Goal: Task Accomplishment & Management: Complete application form

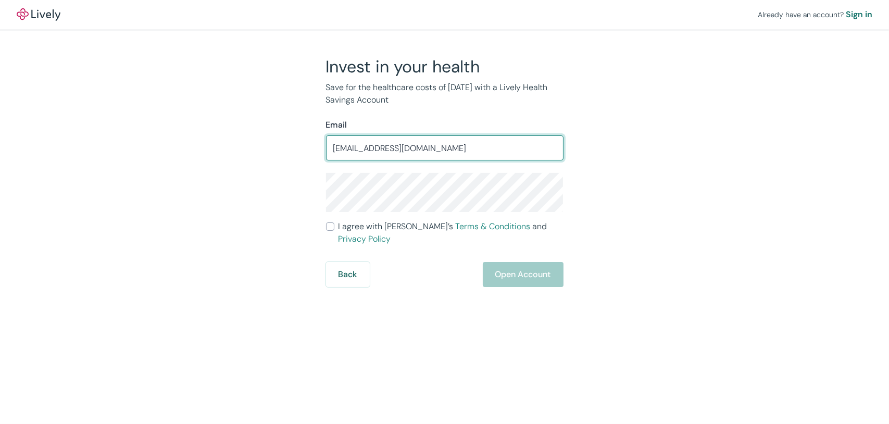
type input "[EMAIL_ADDRESS][DOMAIN_NAME]"
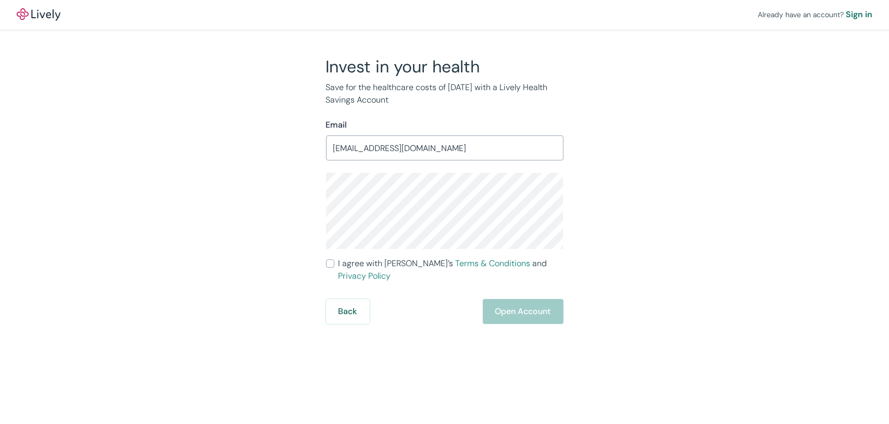
click at [335, 264] on label "I agree with Lively’s Terms & Conditions and Privacy Policy" at bounding box center [445, 269] width 238 height 25
click at [335, 264] on input "I agree with Lively’s Terms & Conditions and Privacy Policy" at bounding box center [330, 263] width 8 height 8
checkbox input "true"
click at [506, 299] on button "Open Account" at bounding box center [523, 311] width 81 height 25
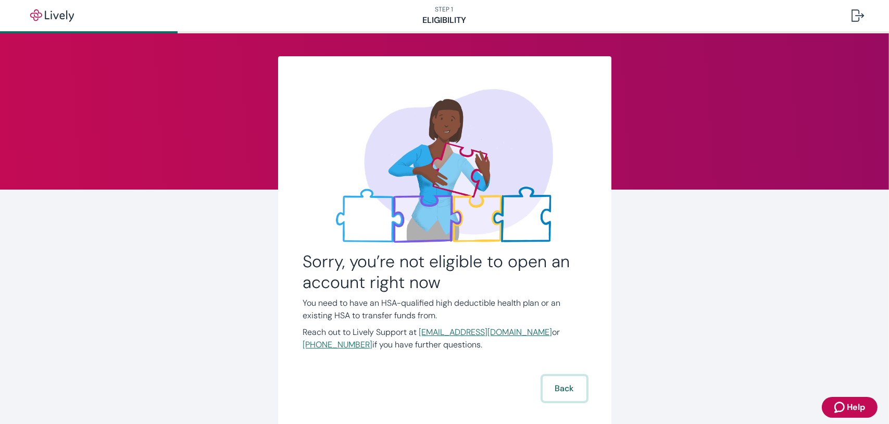
click at [570, 394] on button "Back" at bounding box center [565, 388] width 44 height 25
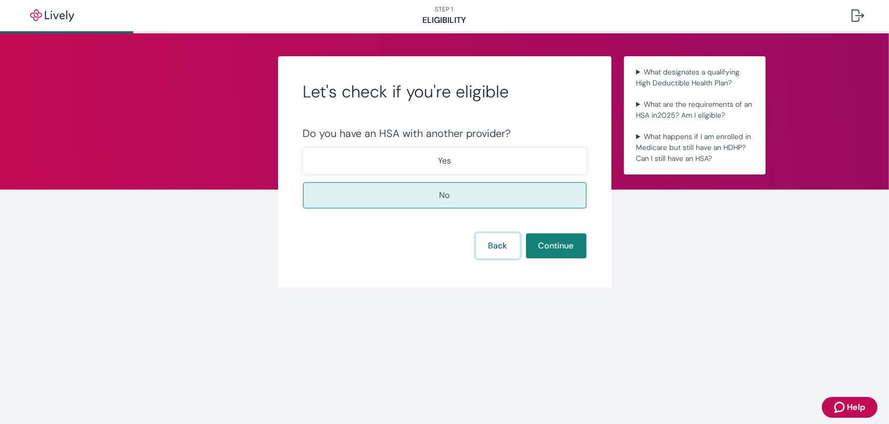
click at [505, 239] on button "Back" at bounding box center [498, 245] width 44 height 25
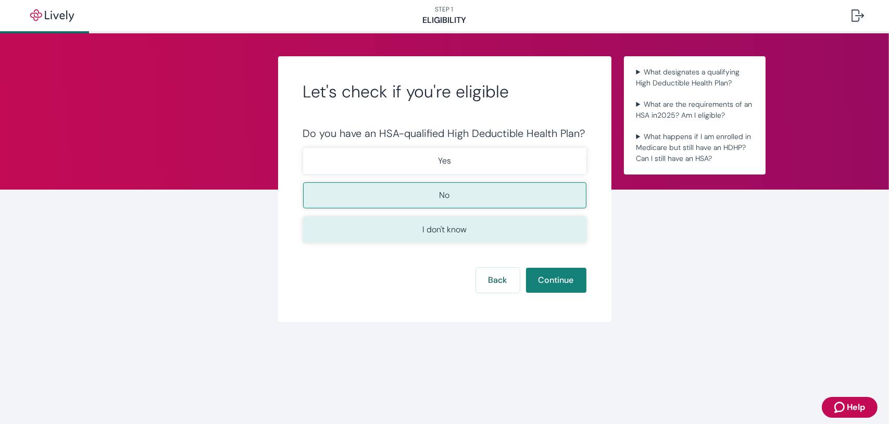
click at [516, 228] on button "I don't know" at bounding box center [444, 230] width 283 height 26
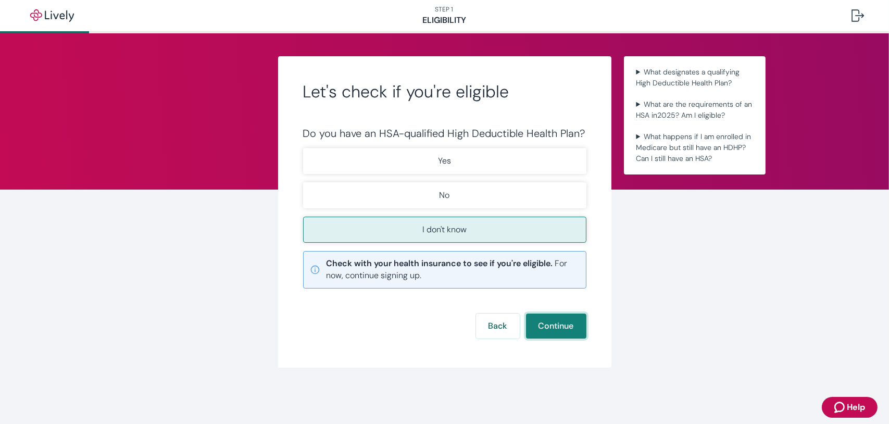
click at [546, 325] on button "Continue" at bounding box center [556, 326] width 60 height 25
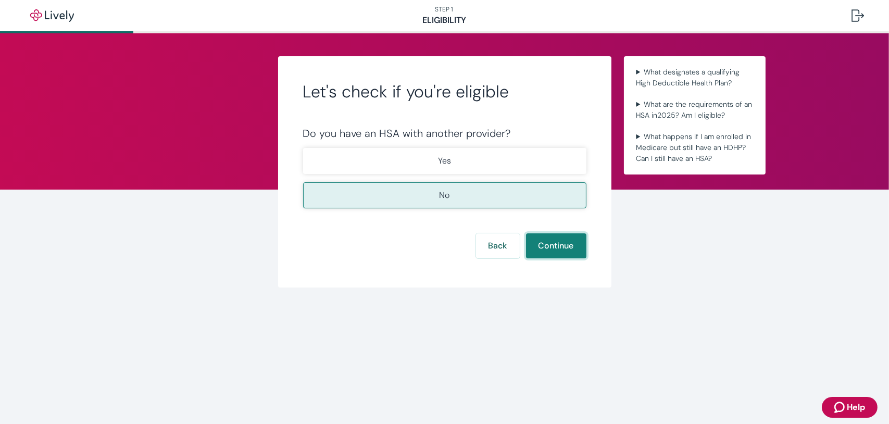
click at [554, 239] on button "Continue" at bounding box center [556, 245] width 60 height 25
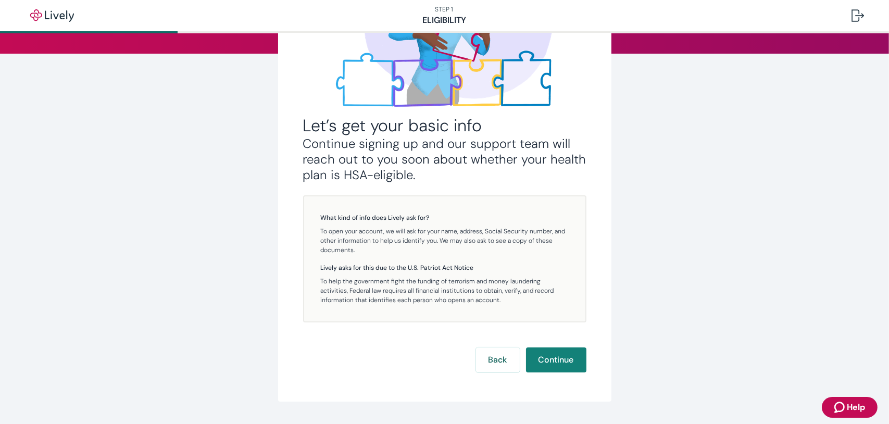
scroll to position [163, 0]
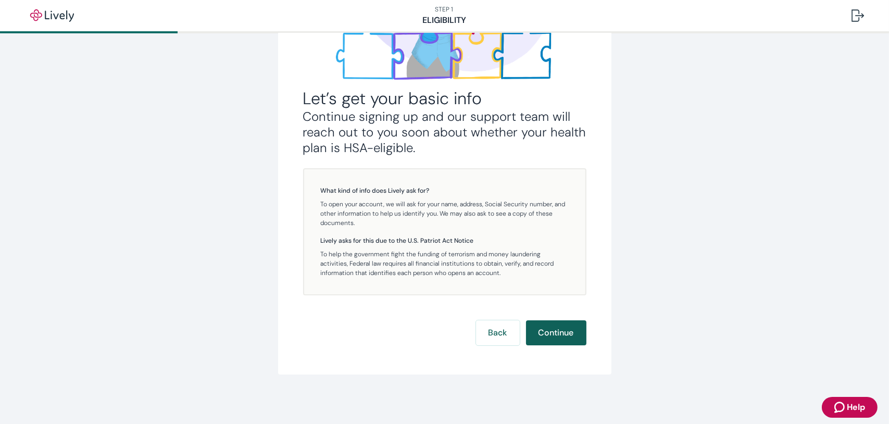
click at [562, 332] on button "Continue" at bounding box center [556, 332] width 60 height 25
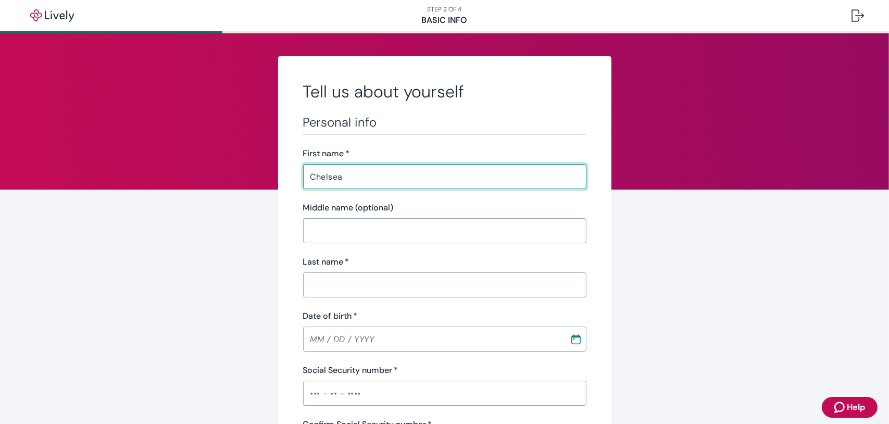
type input "Chelsea"
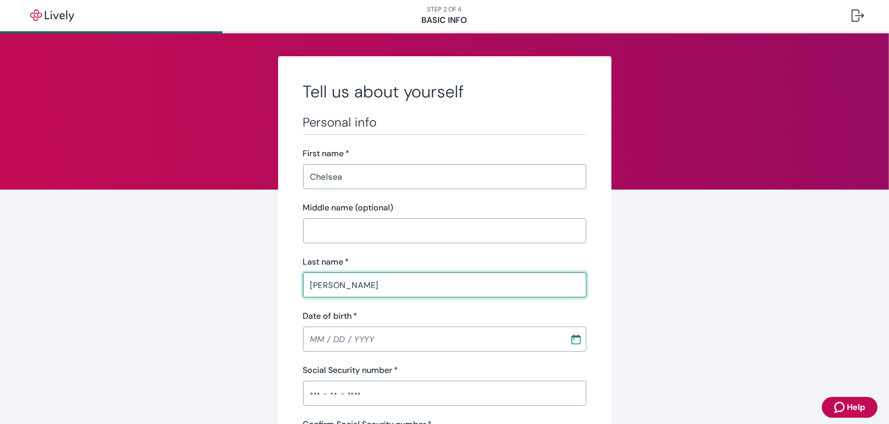
type input "Jones"
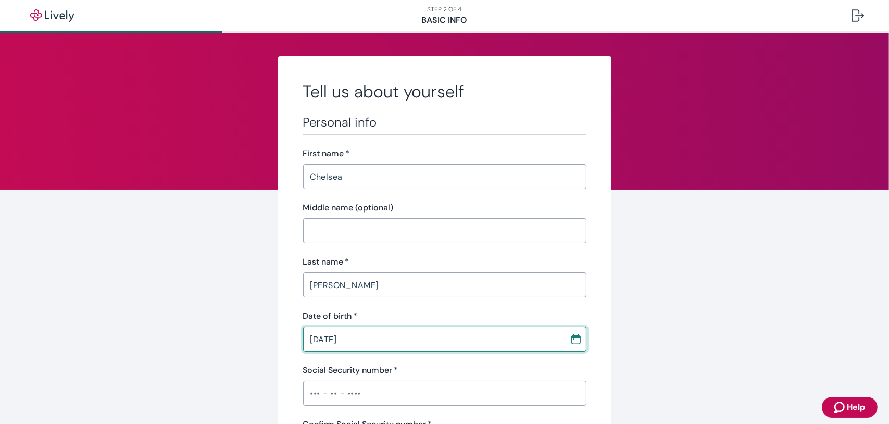
type input "05 / 30 / 1994"
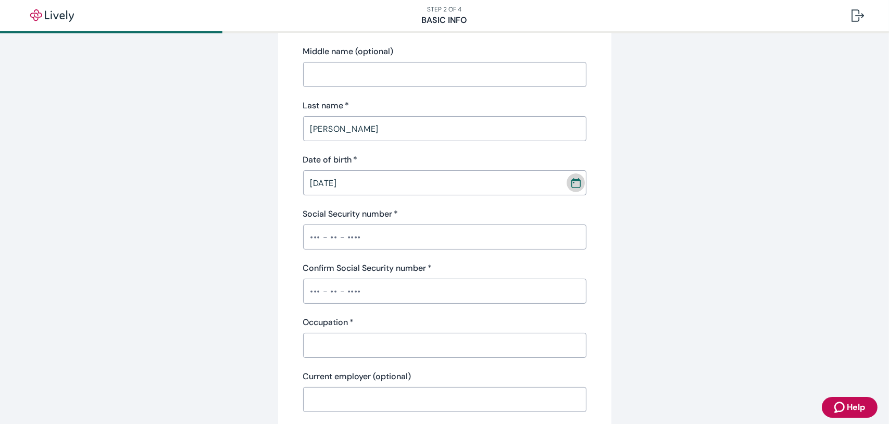
scroll to position [159, 0]
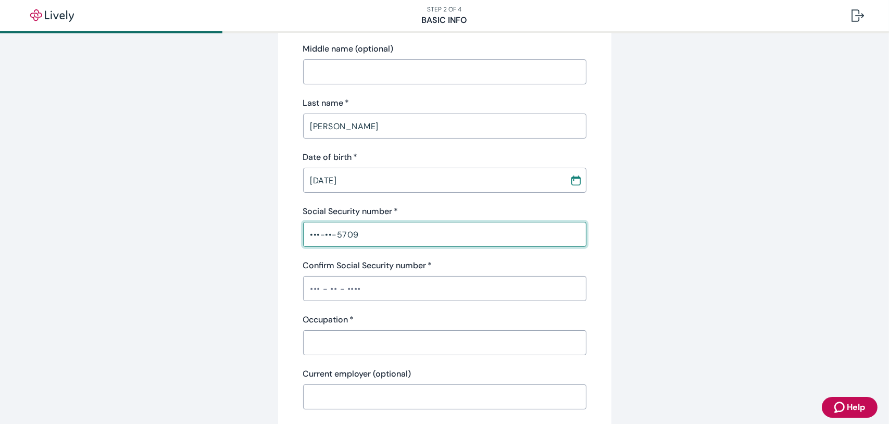
type input "•••-••-5709"
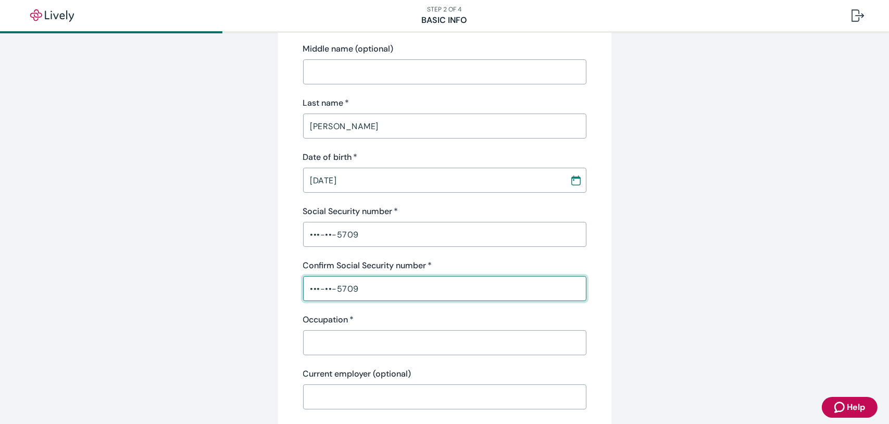
type input "•••-••-5709"
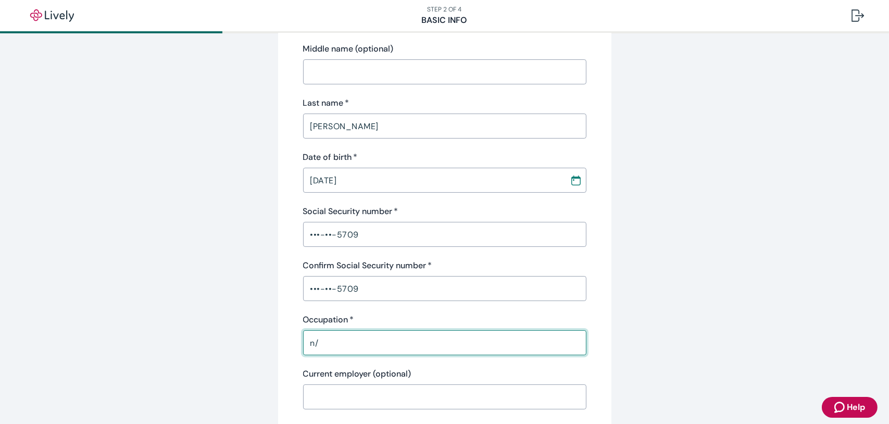
type input "n"
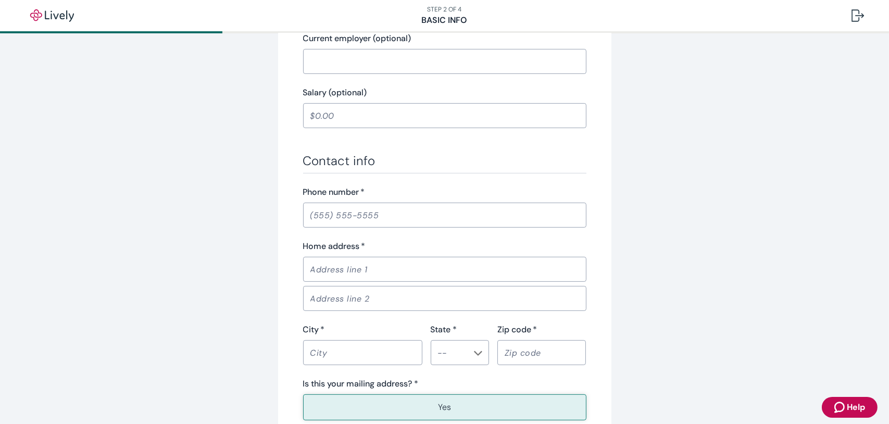
scroll to position [468, 0]
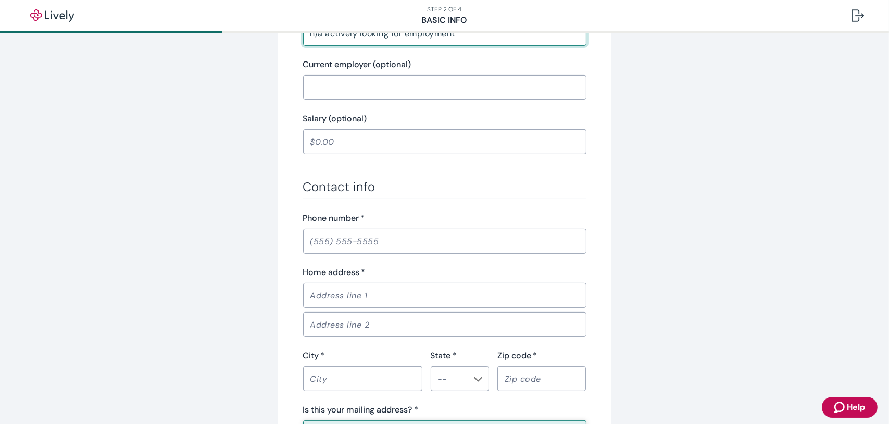
type input "n/a actively looking for employment"
click at [500, 236] on div "Phone number   * ​" at bounding box center [444, 233] width 283 height 42
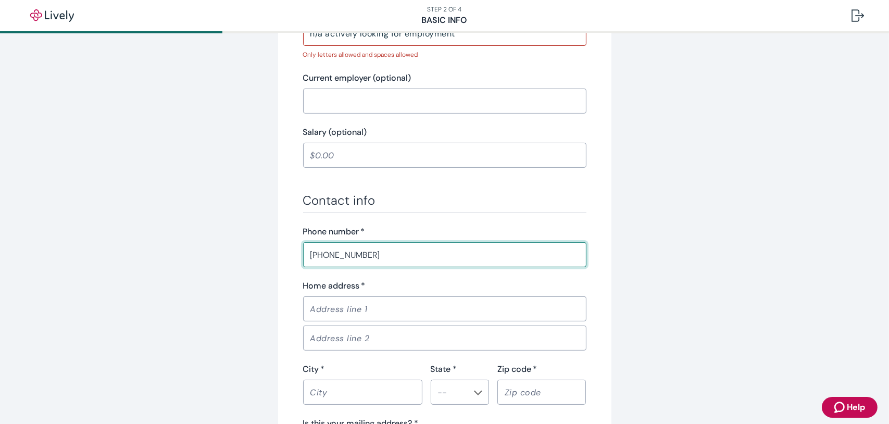
type input "(810) 537-4170"
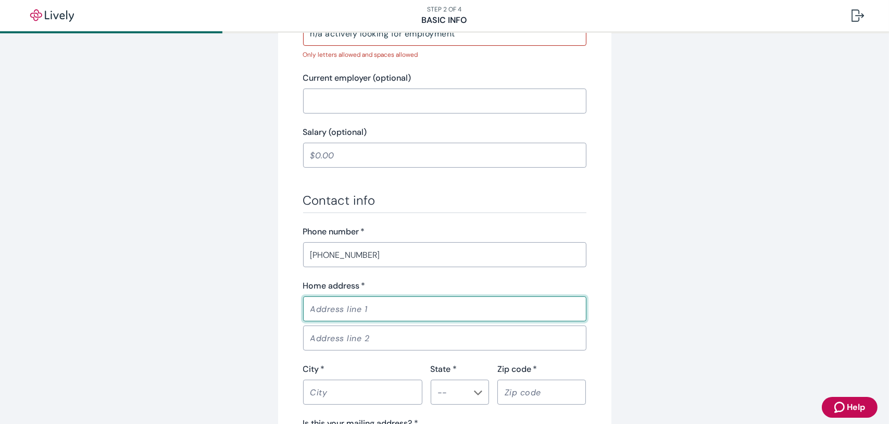
click at [493, 306] on input "Home address   *" at bounding box center [444, 309] width 283 height 21
type input "5018 imlay city rd"
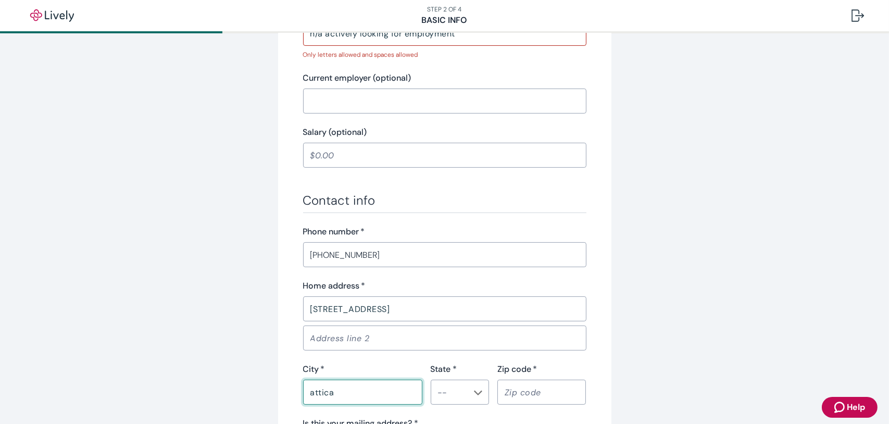
type input "attica"
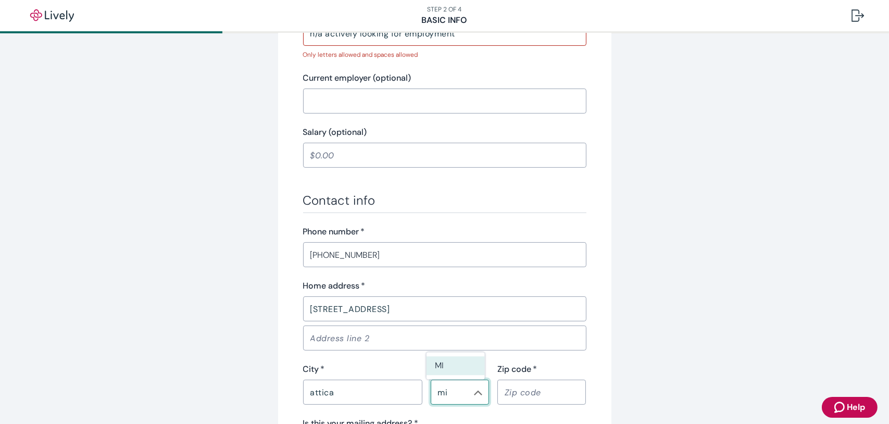
type input "MI"
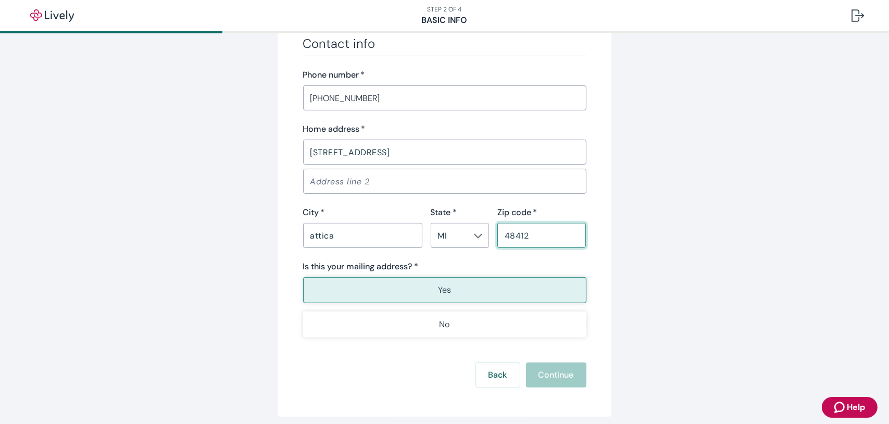
scroll to position [642, 0]
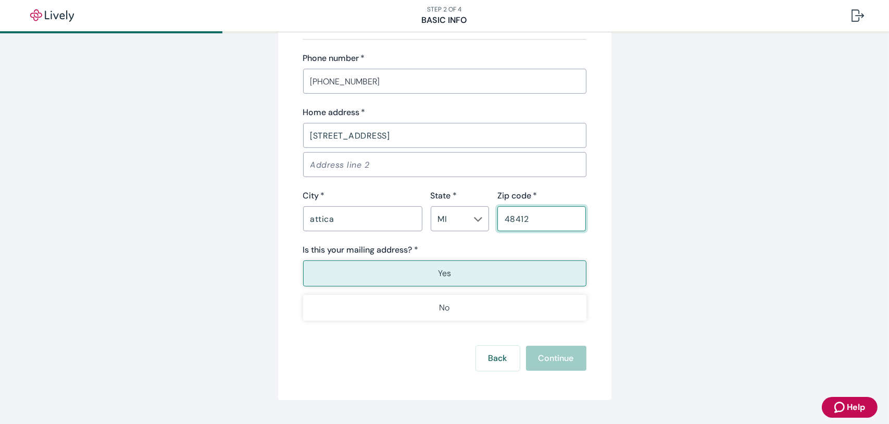
type input "48412"
click at [491, 281] on button "Yes" at bounding box center [444, 274] width 283 height 26
click at [543, 361] on div "Back Continue" at bounding box center [444, 358] width 283 height 25
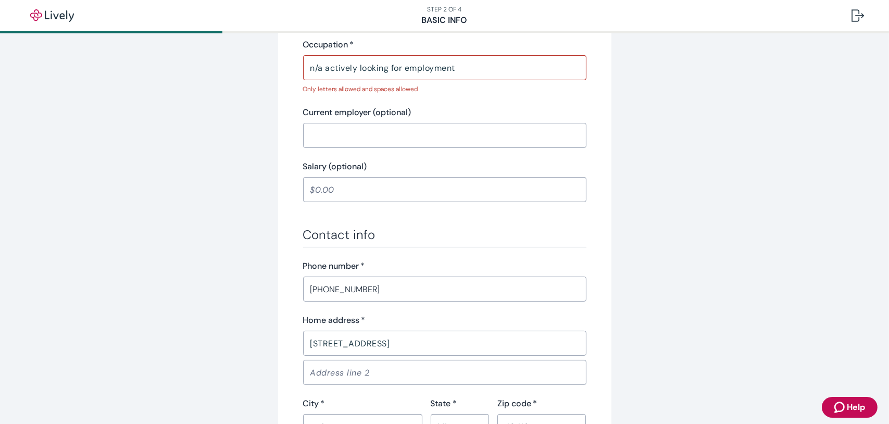
scroll to position [350, 0]
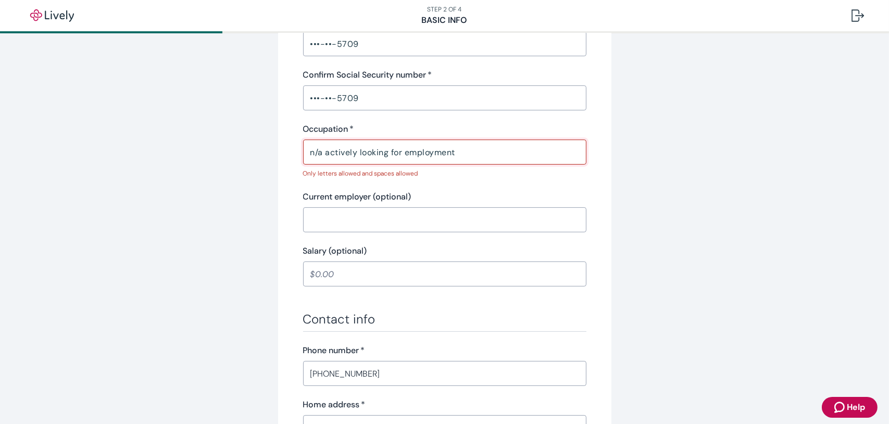
click at [321, 151] on input "n/a actively looking for employment" at bounding box center [444, 152] width 283 height 21
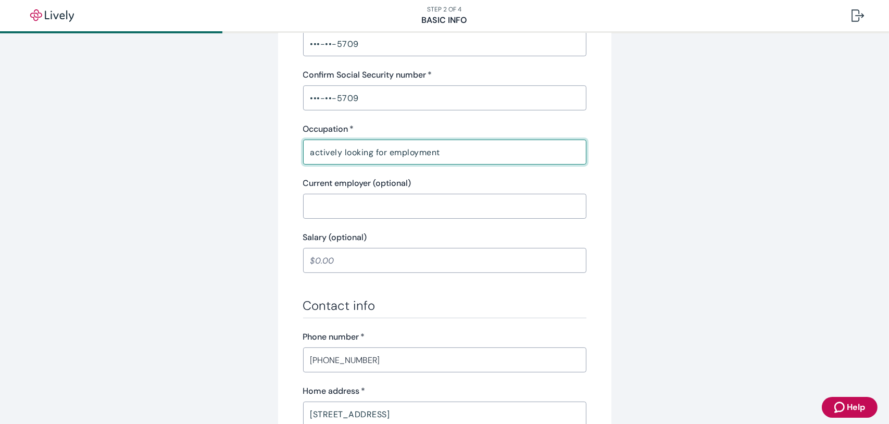
scroll to position [653, 0]
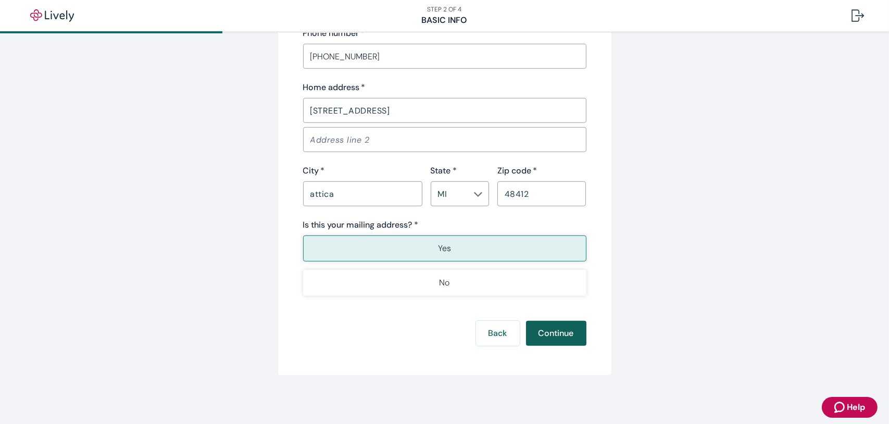
type input "actively looking for employment"
click at [554, 334] on button "Continue" at bounding box center [556, 333] width 60 height 25
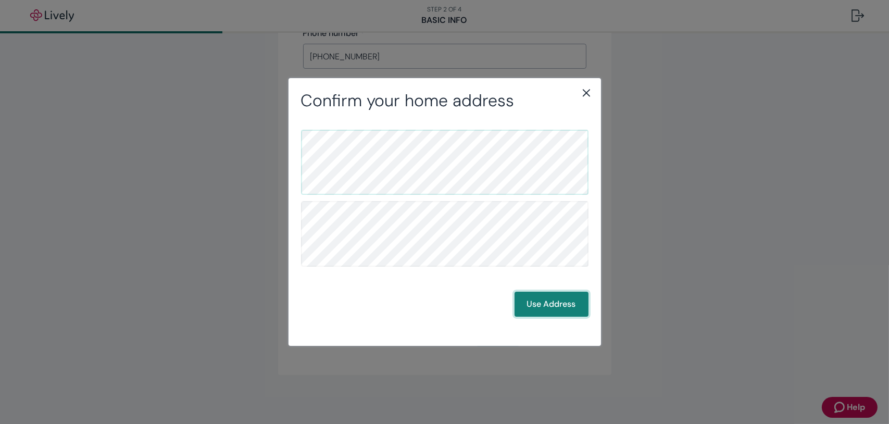
click at [545, 313] on button "Use Address" at bounding box center [552, 304] width 74 height 25
click at [558, 304] on button "Use Address" at bounding box center [552, 304] width 74 height 25
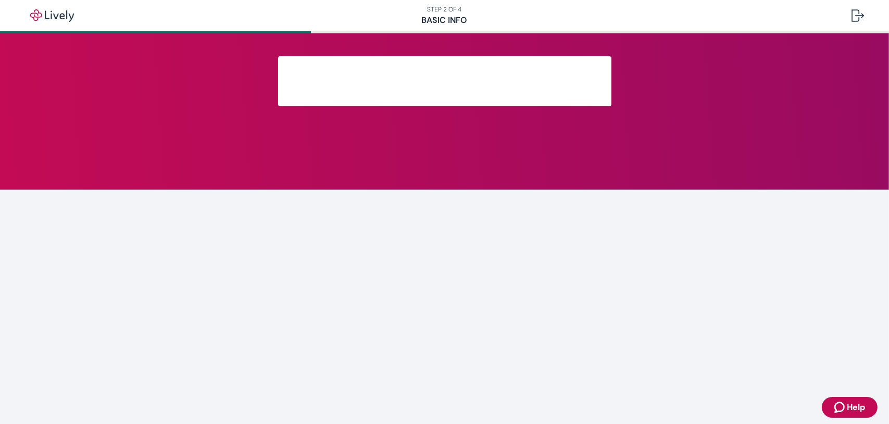
scroll to position [166, 0]
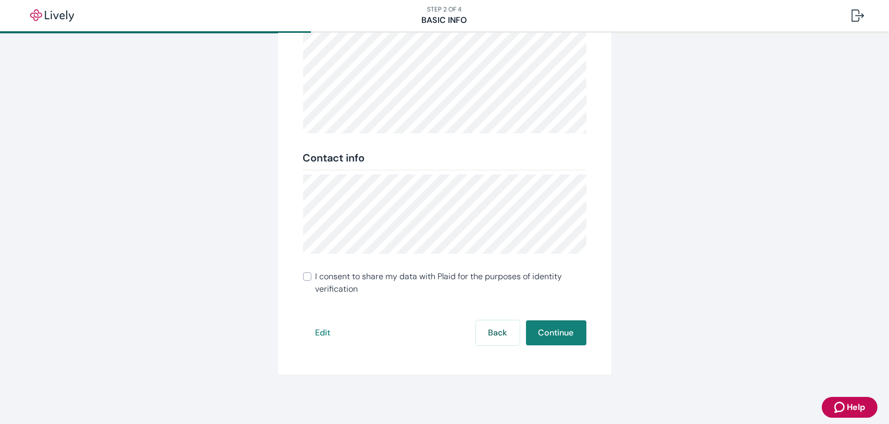
click at [305, 279] on input "I consent to share my data with Plaid for the purposes of identity verification" at bounding box center [307, 277] width 8 height 8
checkbox input "true"
click at [537, 323] on button "Continue" at bounding box center [556, 332] width 60 height 25
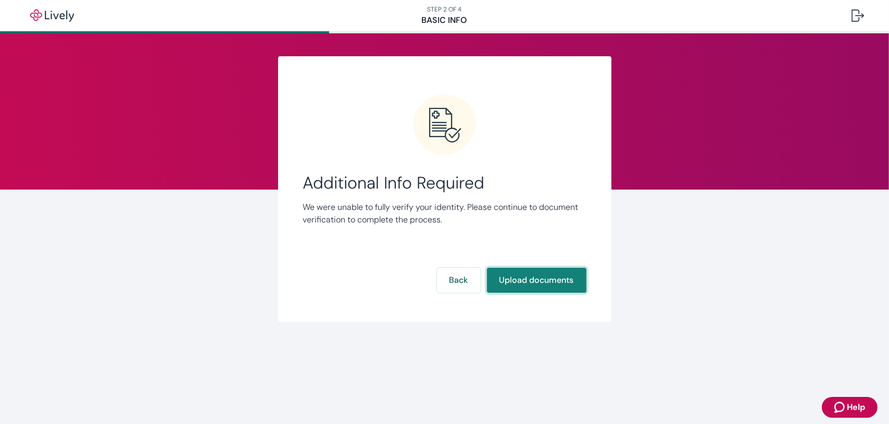
click at [547, 279] on button "Upload documents" at bounding box center [537, 280] width 100 height 25
